Goal: Contribute content: Contribute content

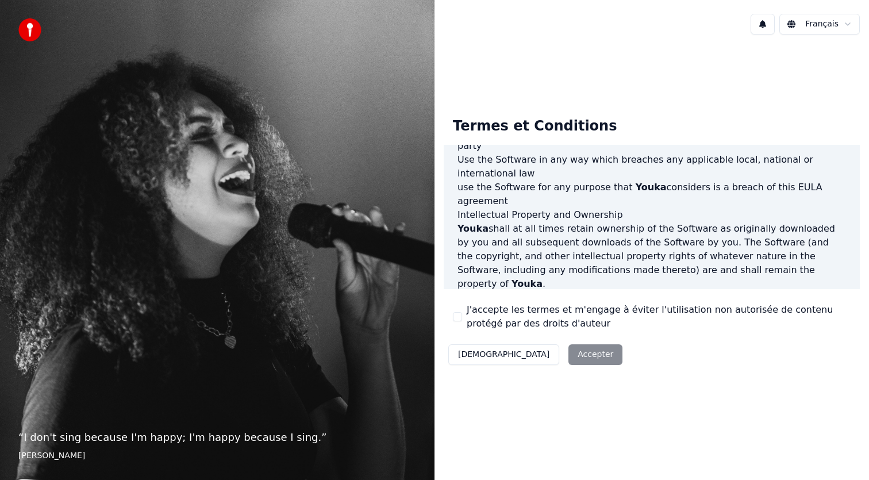
scroll to position [615, 0]
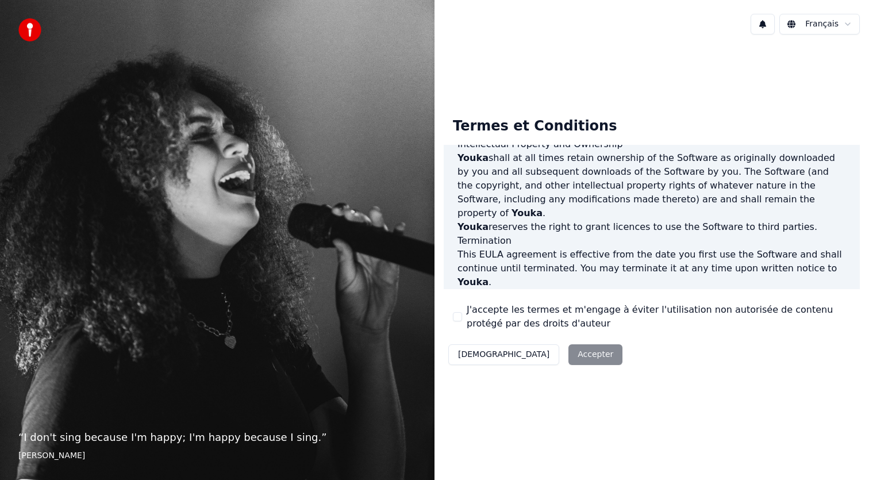
click at [474, 326] on label "J'accepte les termes et m'engage à éviter l'utilisation non autorisée de conten…" at bounding box center [659, 317] width 384 height 28
click at [462, 321] on button "J'accepte les termes et m'engage à éviter l'utilisation non autorisée de conten…" at bounding box center [457, 316] width 9 height 9
click at [569, 349] on button "Accepter" at bounding box center [596, 354] width 54 height 21
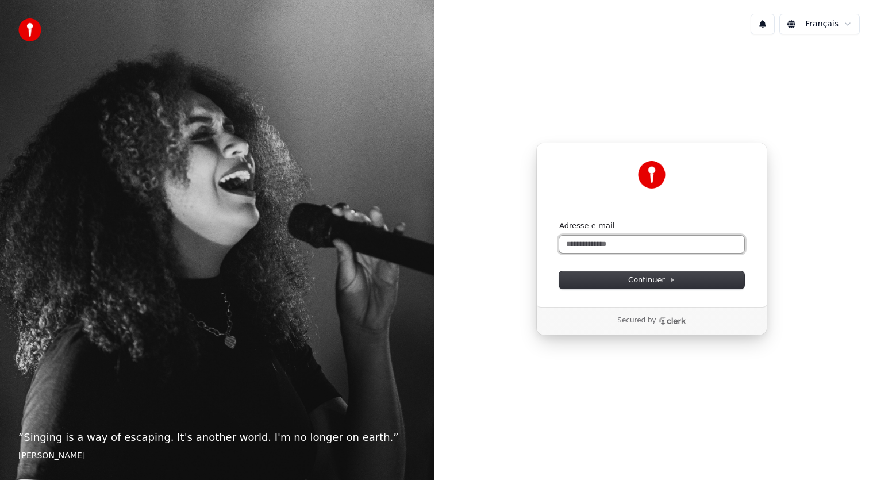
click at [585, 243] on input "Adresse e-mail" at bounding box center [651, 244] width 185 height 17
click at [584, 277] on button "Continuer" at bounding box center [651, 279] width 185 height 17
type input "**********"
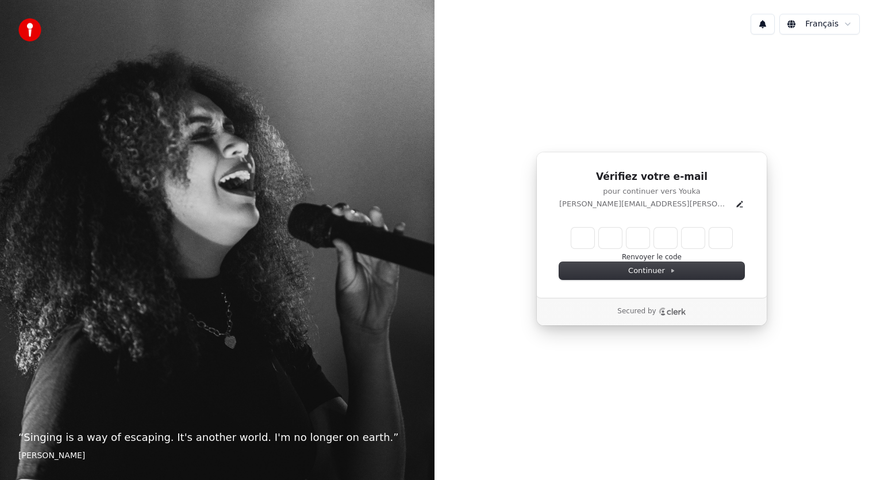
click at [589, 239] on input "Enter verification code" at bounding box center [652, 238] width 161 height 21
type input "******"
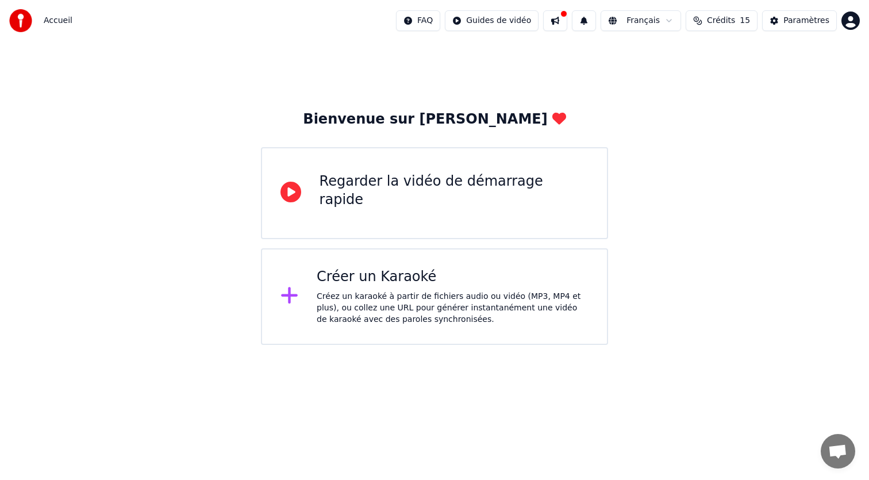
click at [289, 297] on icon at bounding box center [289, 295] width 17 height 17
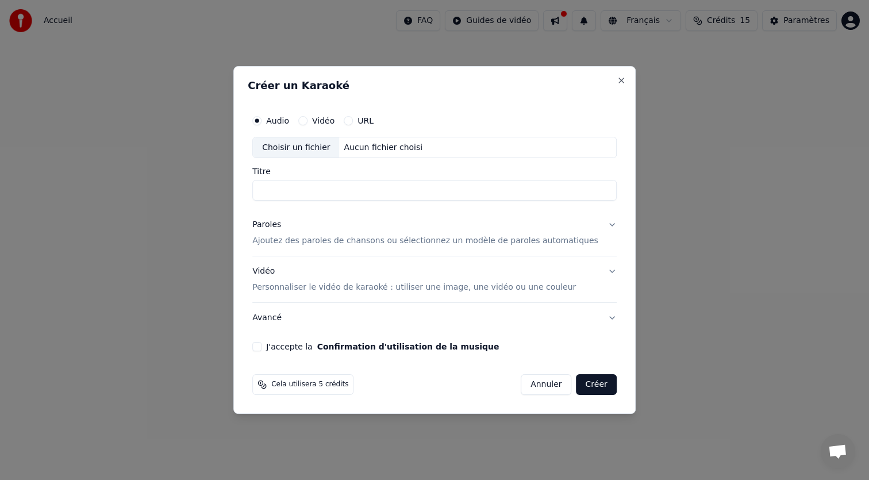
click at [317, 121] on div "Vidéo" at bounding box center [316, 120] width 36 height 9
click at [308, 119] on button "Vidéo" at bounding box center [302, 120] width 9 height 9
click at [302, 187] on input "Titre" at bounding box center [434, 191] width 365 height 21
click at [262, 121] on button "Audio" at bounding box center [256, 120] width 9 height 9
click at [353, 121] on button "URL" at bounding box center [348, 120] width 9 height 9
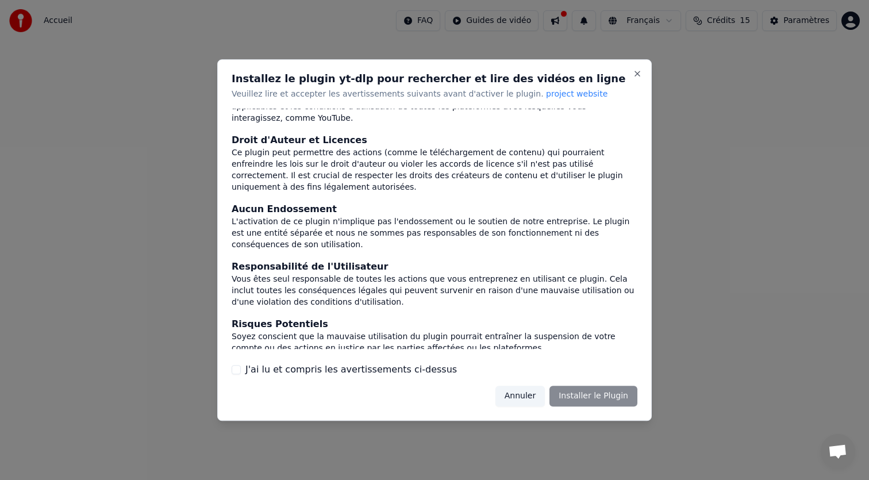
scroll to position [72, 0]
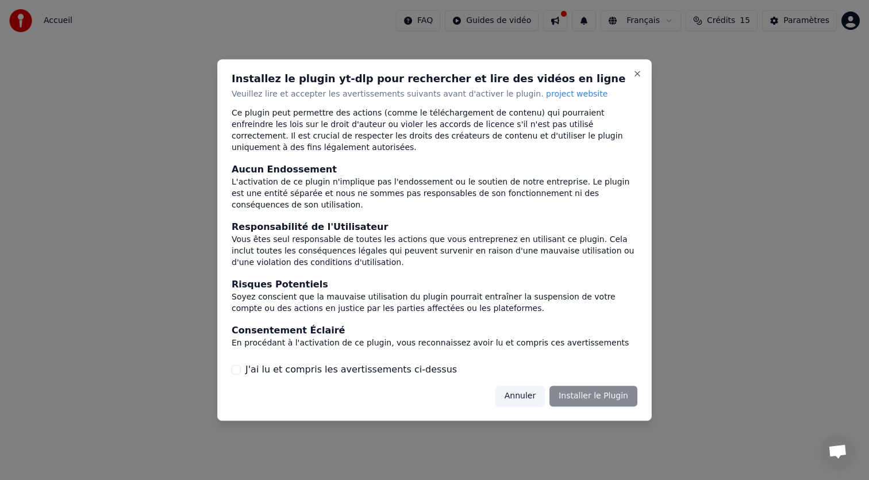
click at [536, 397] on button "Annuler" at bounding box center [520, 396] width 49 height 21
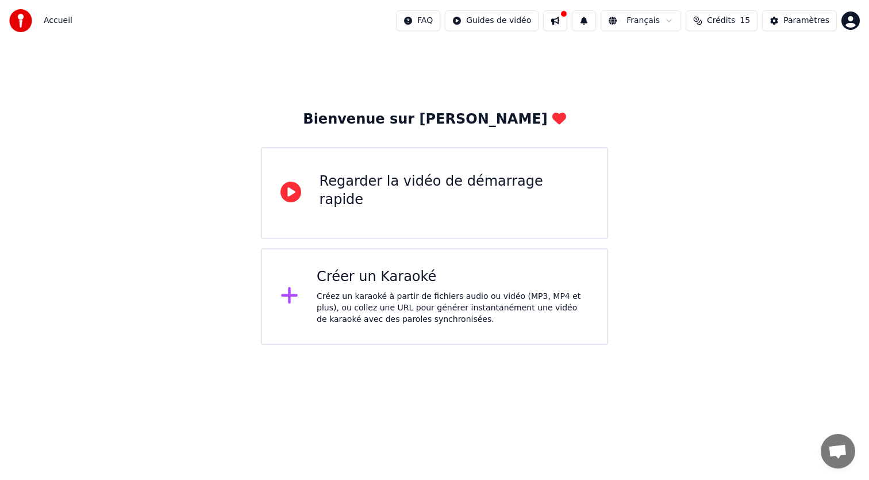
click at [371, 286] on div "Créer un Karaoké" at bounding box center [453, 277] width 272 height 18
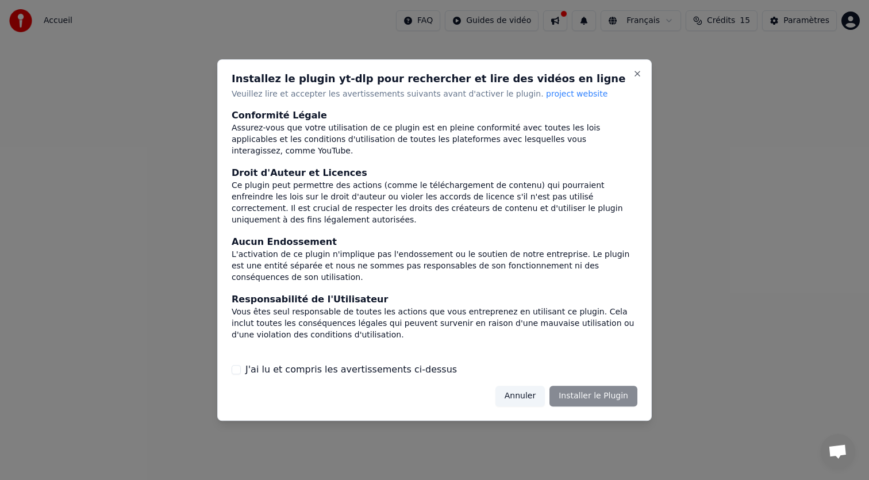
click at [523, 396] on button "Annuler" at bounding box center [520, 396] width 49 height 21
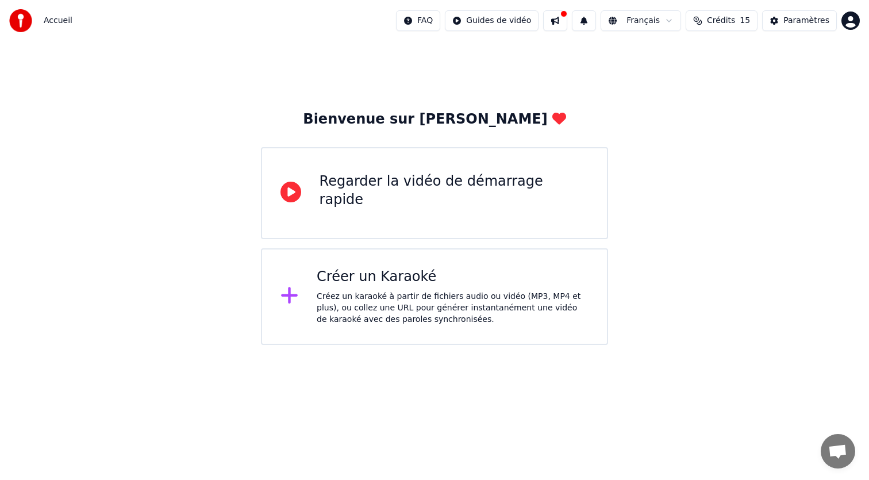
click at [385, 281] on div "Créer un Karaoké" at bounding box center [453, 277] width 272 height 18
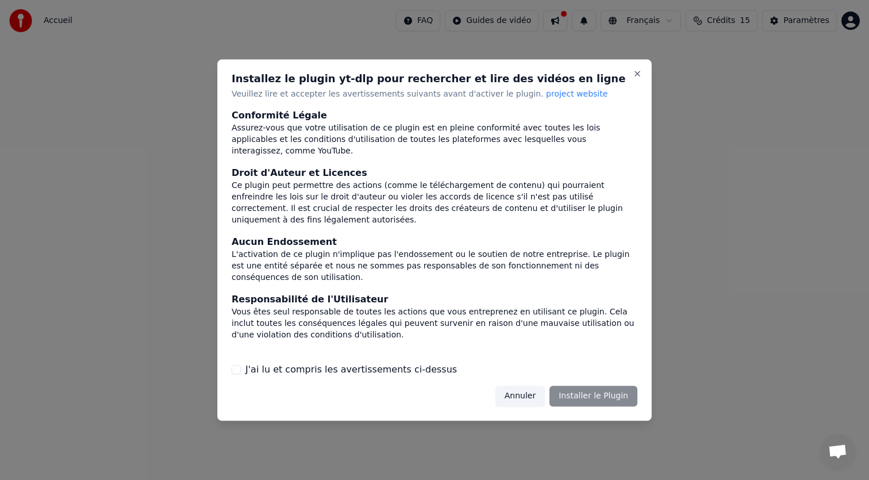
click at [297, 370] on label "J'ai lu et compris les avertissements ci-dessus" at bounding box center [352, 370] width 212 height 14
click at [241, 370] on button "J'ai lu et compris les avertissements ci-dessus" at bounding box center [236, 369] width 9 height 9
click at [597, 402] on button "Installer le Plugin" at bounding box center [594, 396] width 88 height 21
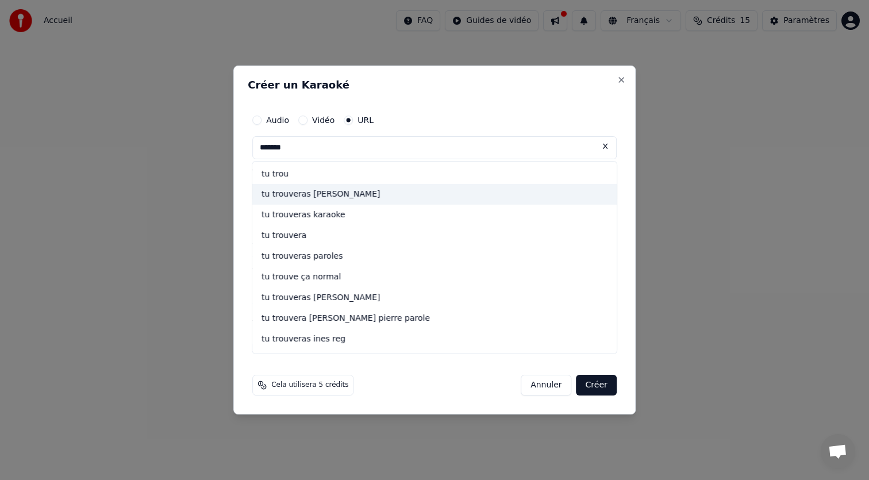
click at [427, 198] on div "tu trouveras natasha st pier" at bounding box center [434, 195] width 365 height 21
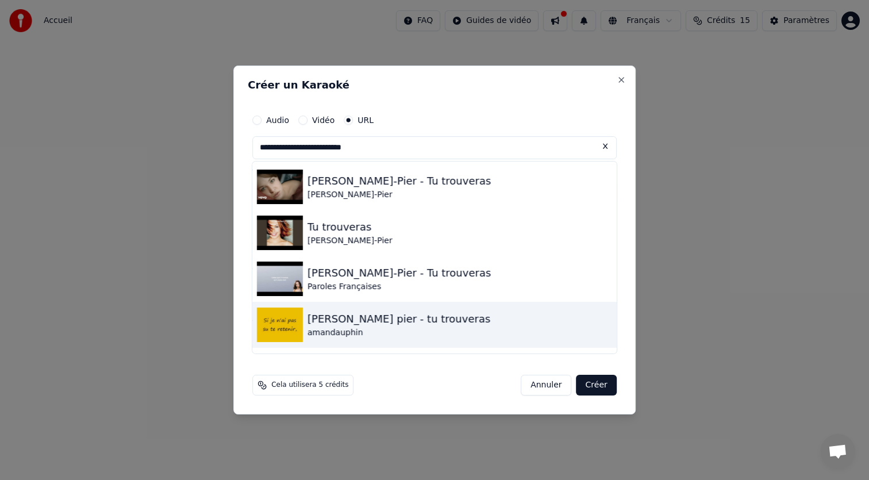
click at [358, 327] on div "amandauphin" at bounding box center [399, 332] width 183 height 11
type input "**********"
click at [358, 327] on button "Avancé" at bounding box center [434, 319] width 365 height 30
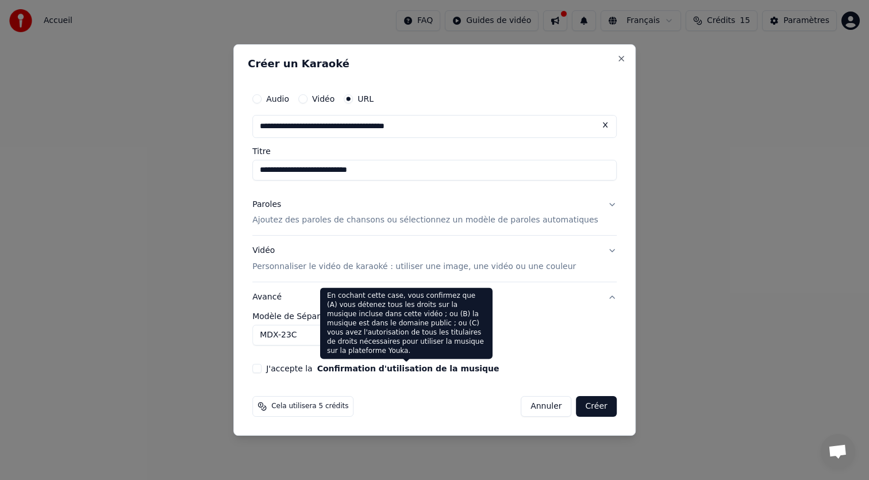
click at [451, 365] on button "Confirmation d'utilisation de la musique" at bounding box center [408, 369] width 182 height 8
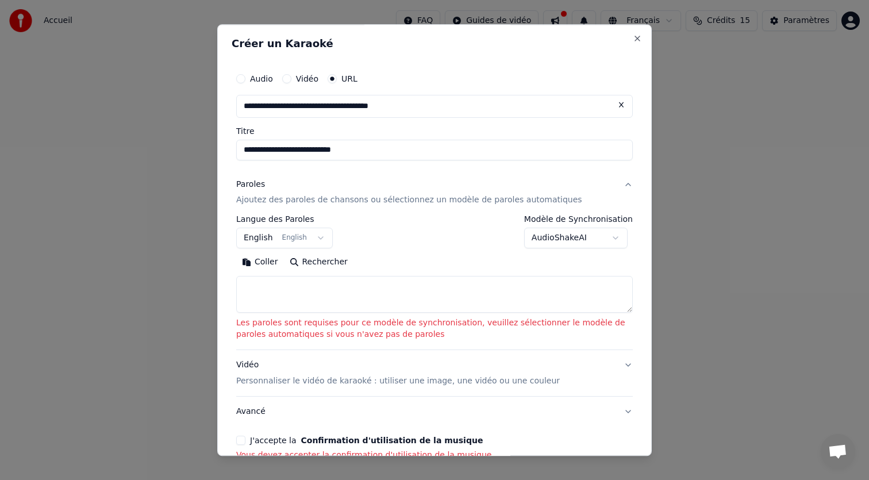
click at [319, 240] on body "**********" at bounding box center [434, 172] width 869 height 345
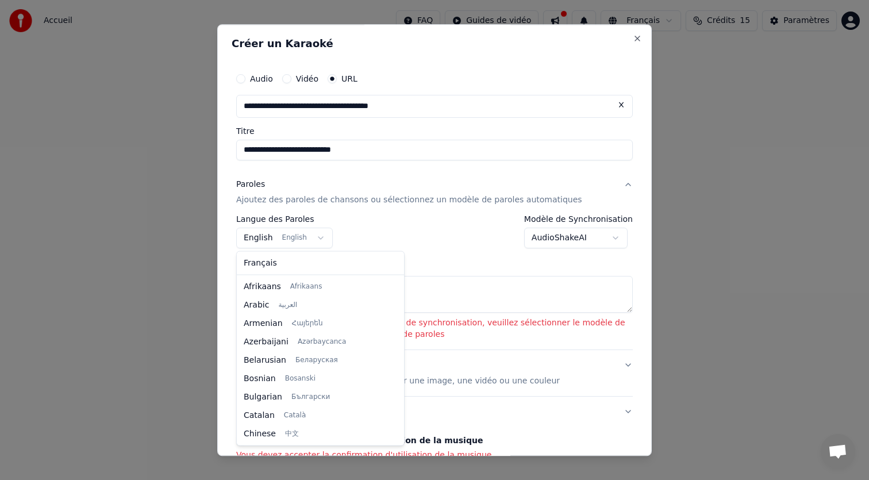
scroll to position [92, 0]
select select "**"
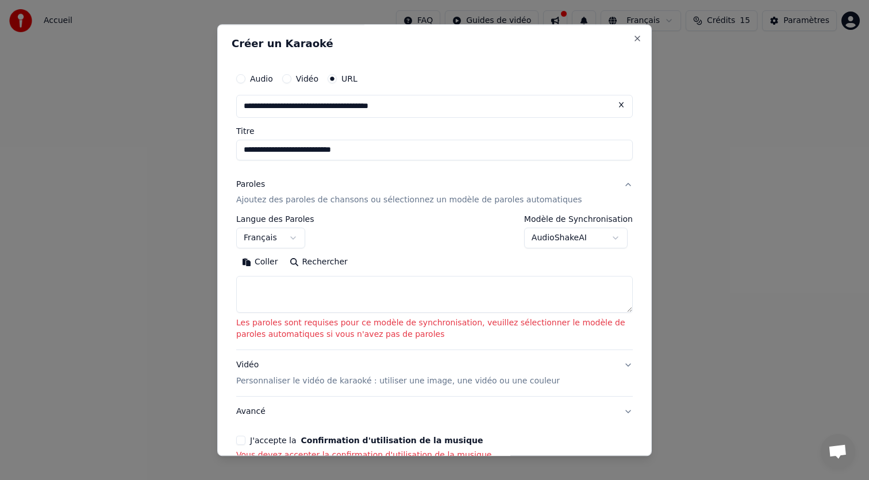
click at [620, 240] on body "**********" at bounding box center [434, 172] width 869 height 345
click at [270, 201] on p "Ajoutez des paroles de chansons ou sélectionnez un modèle de paroles automatiqu…" at bounding box center [409, 200] width 346 height 11
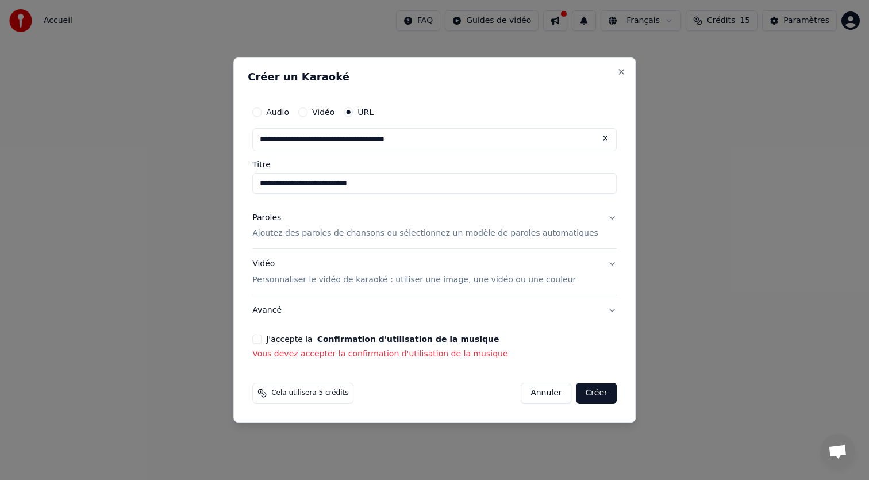
click at [273, 341] on div "J'accepte la Confirmation d'utilisation de la musique" at bounding box center [434, 339] width 365 height 9
click at [262, 341] on button "J'accepte la Confirmation d'utilisation de la musique" at bounding box center [256, 339] width 9 height 9
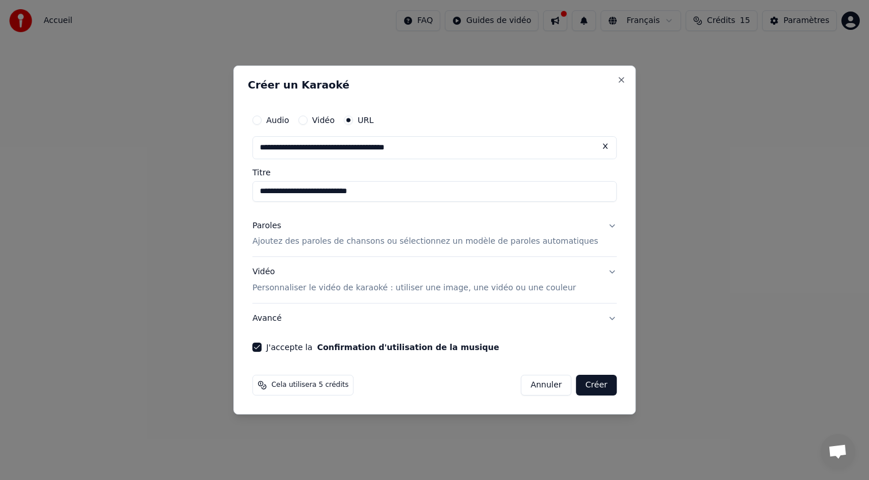
click at [585, 390] on button "Créer" at bounding box center [597, 385] width 40 height 21
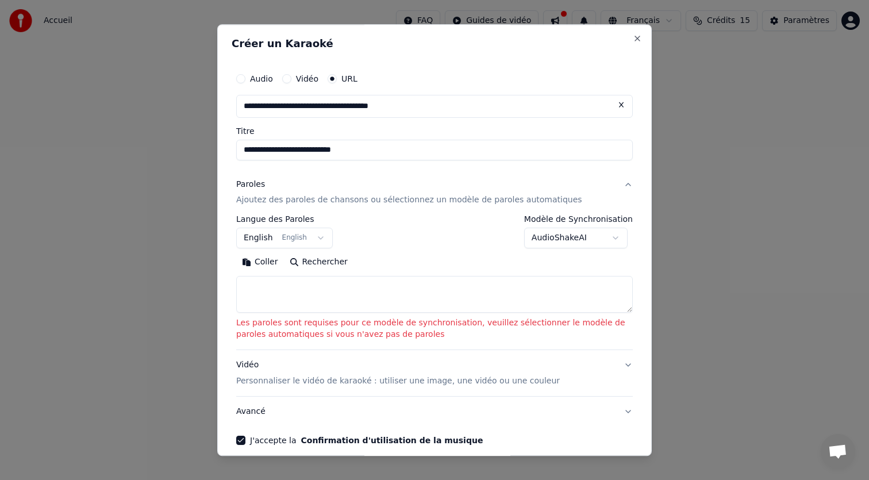
click at [304, 263] on button "Rechercher" at bounding box center [319, 263] width 70 height 18
type textarea "**********"
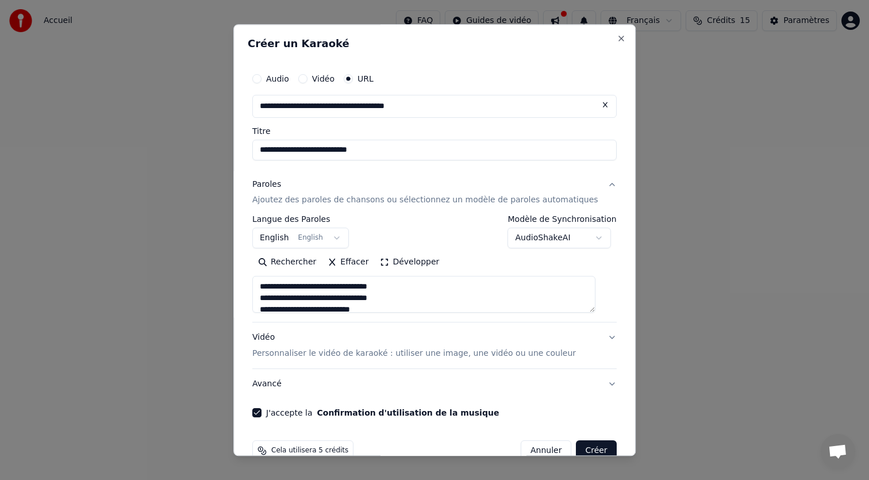
scroll to position [24, 0]
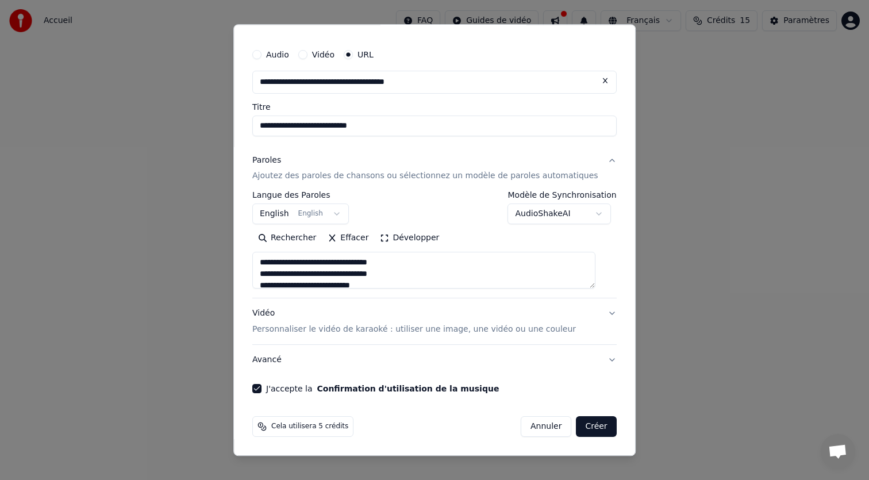
click at [598, 428] on button "Créer" at bounding box center [597, 427] width 40 height 21
select select "**"
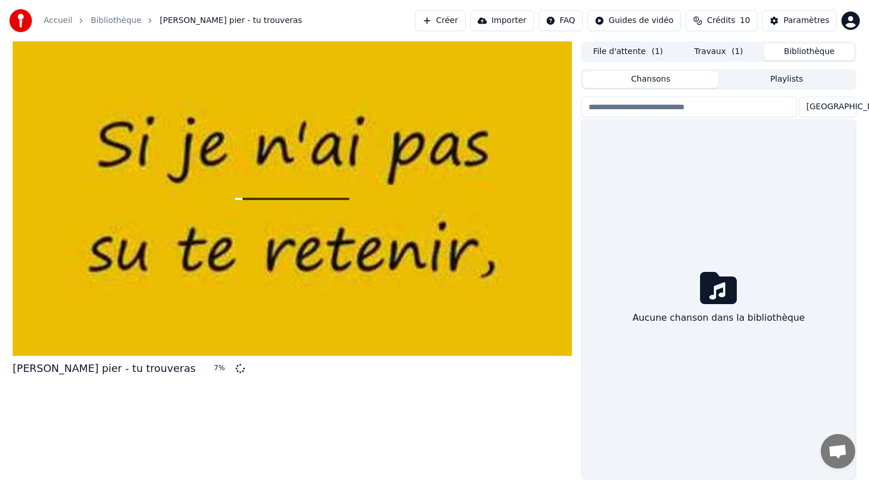
click at [797, 56] on button "Bibliothèque" at bounding box center [809, 52] width 91 height 17
click at [735, 57] on button "Travaux ( 1 )" at bounding box center [719, 52] width 91 height 17
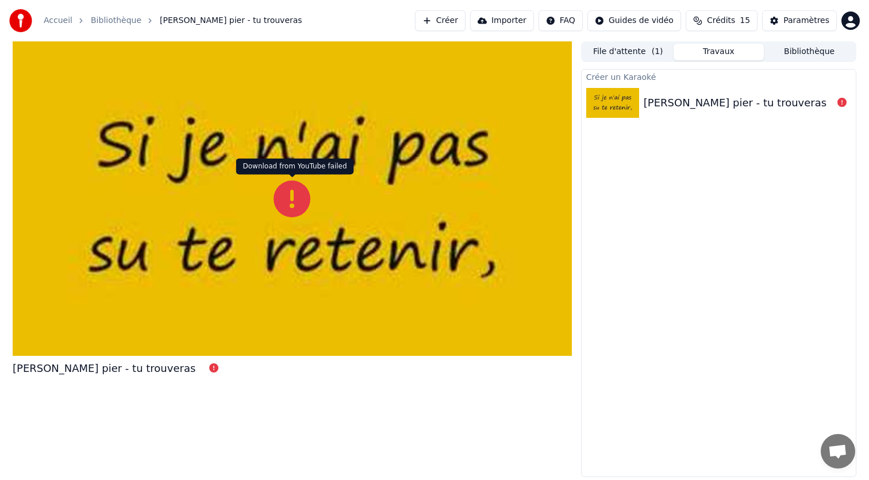
click at [293, 199] on icon at bounding box center [292, 199] width 37 height 37
click at [822, 91] on div "Natasha St pier - tu trouveras" at bounding box center [719, 102] width 274 height 39
click at [654, 98] on div "Natasha St pier - tu trouveras" at bounding box center [735, 103] width 183 height 16
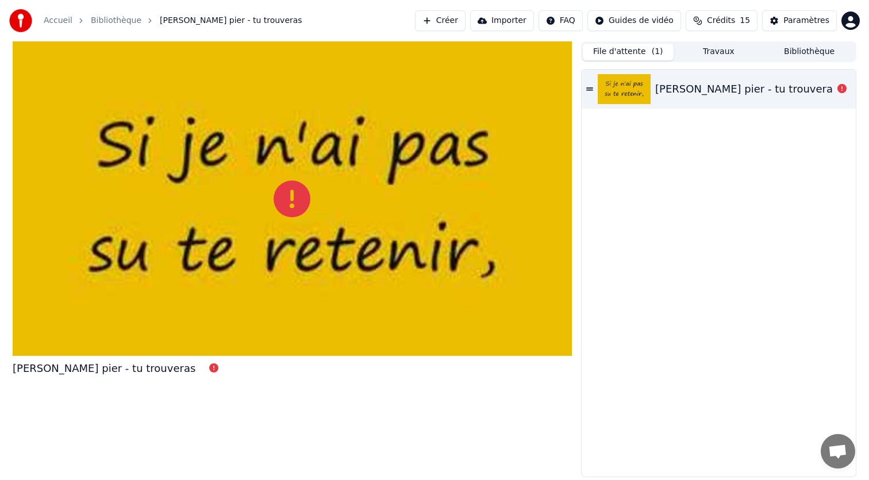
click at [621, 46] on button "File d'attente ( 1 )" at bounding box center [628, 52] width 91 height 17
click at [451, 21] on button "Créer" at bounding box center [440, 20] width 51 height 21
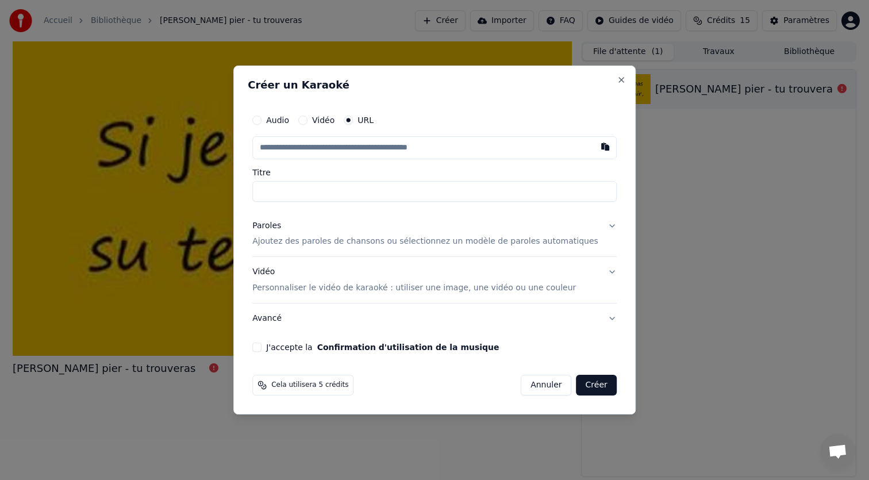
click at [271, 124] on div "Audio" at bounding box center [270, 120] width 37 height 9
click at [262, 119] on button "Audio" at bounding box center [256, 120] width 9 height 9
click at [333, 193] on input "Titre" at bounding box center [434, 191] width 365 height 21
click at [319, 118] on div "Vidéo" at bounding box center [316, 120] width 36 height 9
click at [352, 122] on div "URL" at bounding box center [359, 120] width 30 height 9
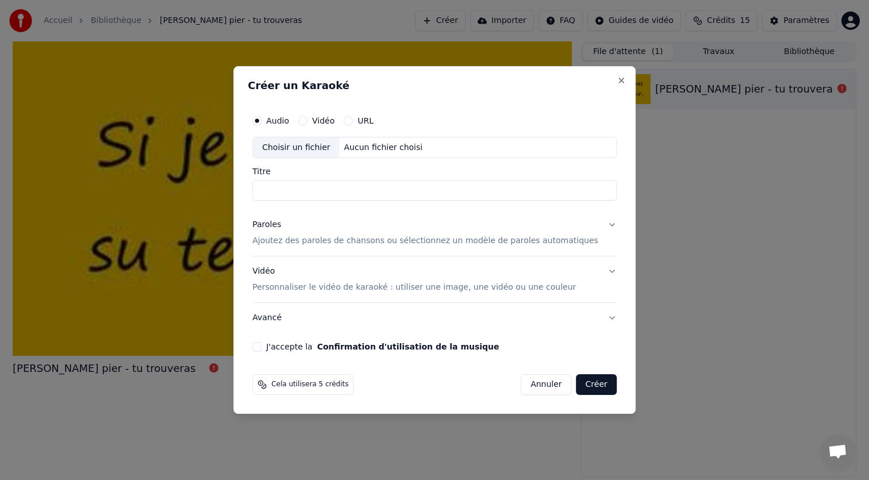
click at [353, 121] on button "URL" at bounding box center [348, 120] width 9 height 9
click at [350, 148] on input "text" at bounding box center [434, 147] width 365 height 23
click at [529, 382] on button "Annuler" at bounding box center [546, 385] width 51 height 21
